Goal: Navigation & Orientation: Find specific page/section

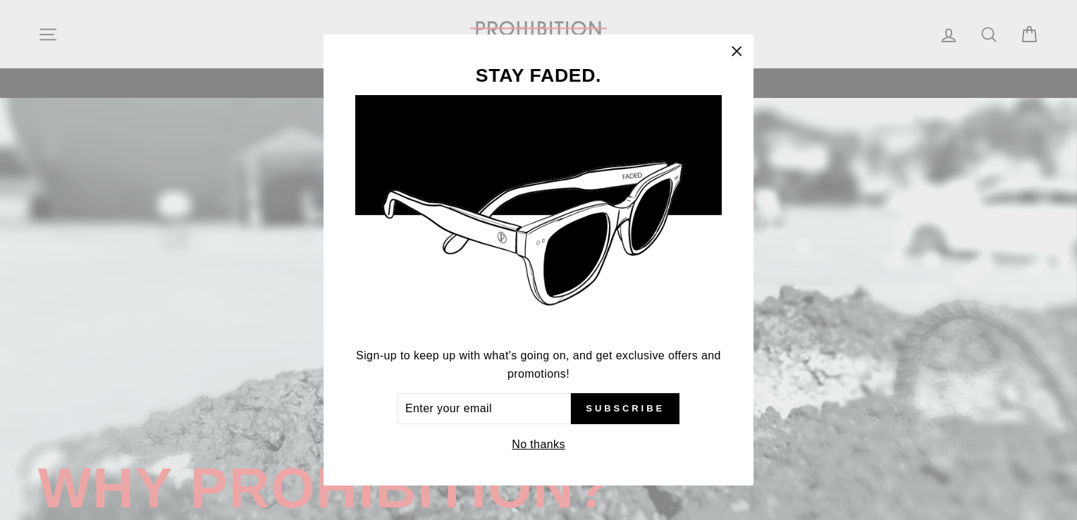
click at [734, 49] on icon "button" at bounding box center [736, 51] width 8 height 8
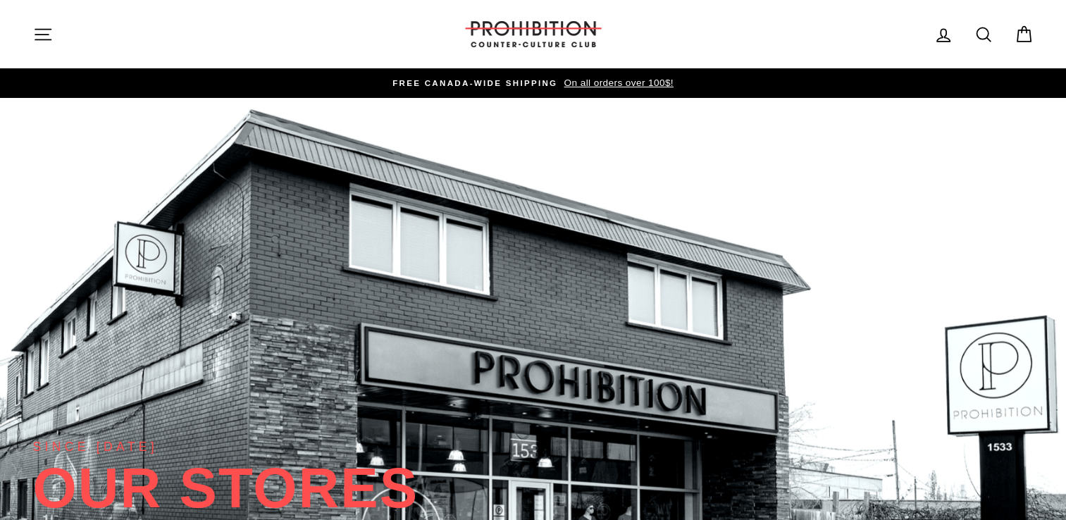
click at [707, 412] on link at bounding box center [533, 362] width 1066 height 528
